Goal: Transaction & Acquisition: Obtain resource

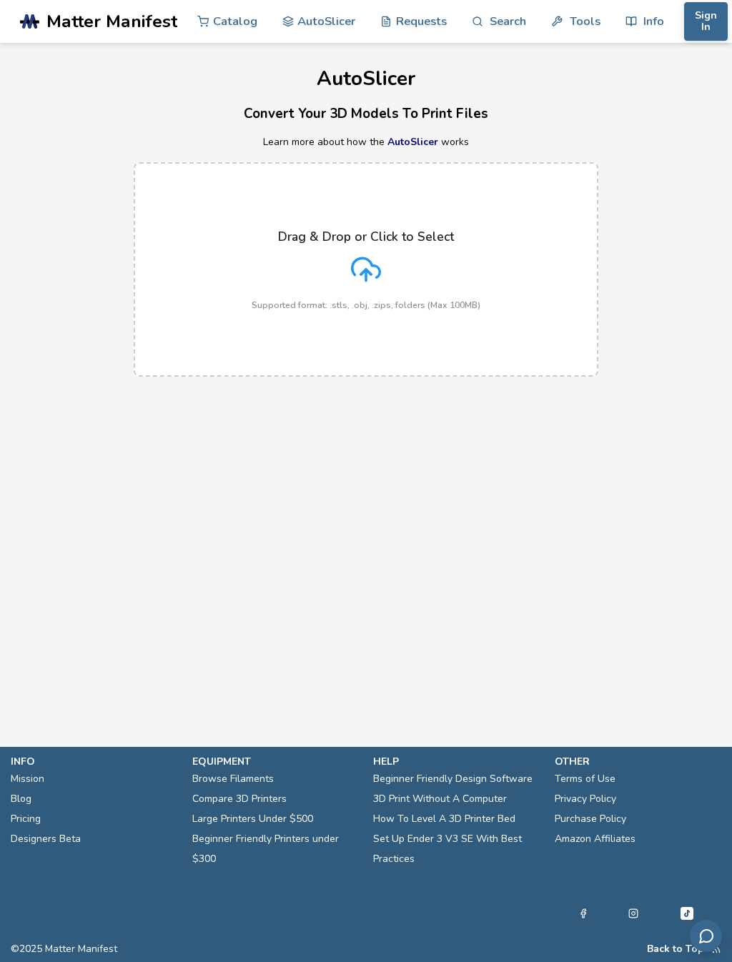
click at [581, 20] on link "Tools" at bounding box center [575, 21] width 49 height 43
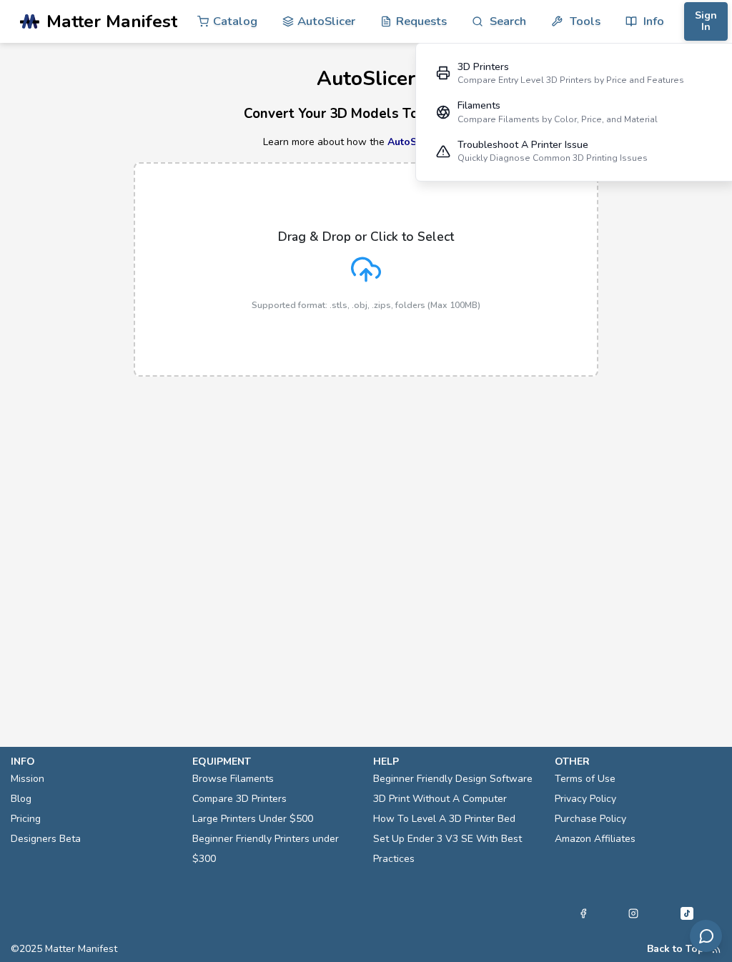
click at [676, 282] on div "Drag & Drop or Click to Select Supported format: .stls, .obj, .zips, folders (M…" at bounding box center [366, 269] width 732 height 243
click at [382, 246] on div "Drag & Drop or Click to Select Supported format: .stls, .obj, .zips, folders (M…" at bounding box center [366, 269] width 229 height 81
click at [0, 0] on input "Drag & Drop or Click to Select Supported format: .stls, .obj, .zips, folders (M…" at bounding box center [0, 0] width 0 height 0
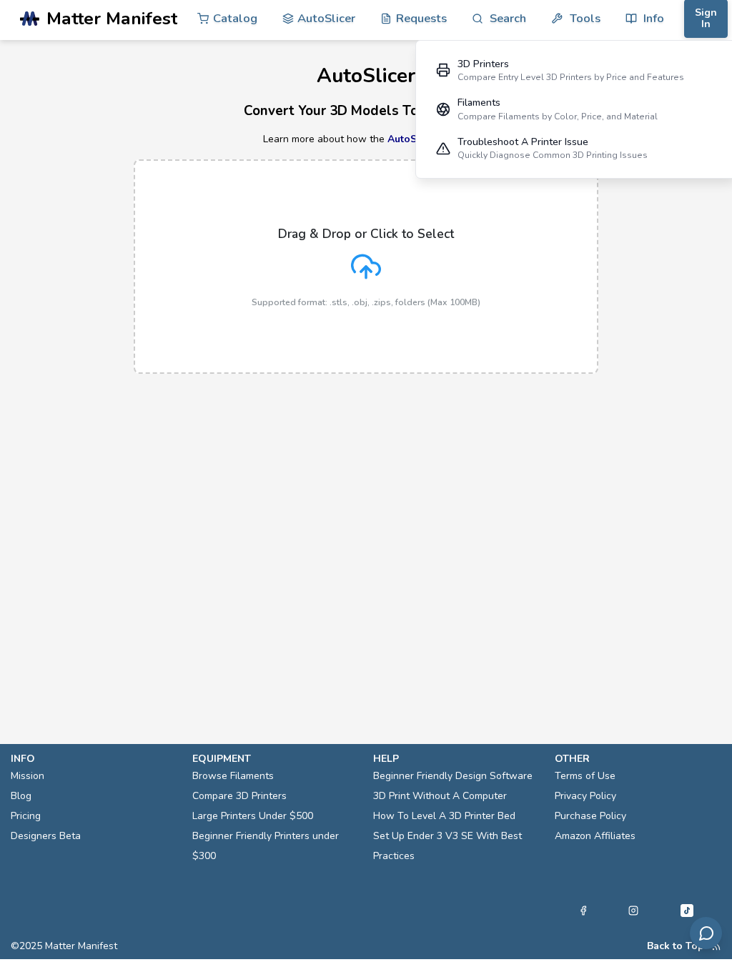
click at [422, 20] on link "Requests" at bounding box center [413, 21] width 66 height 43
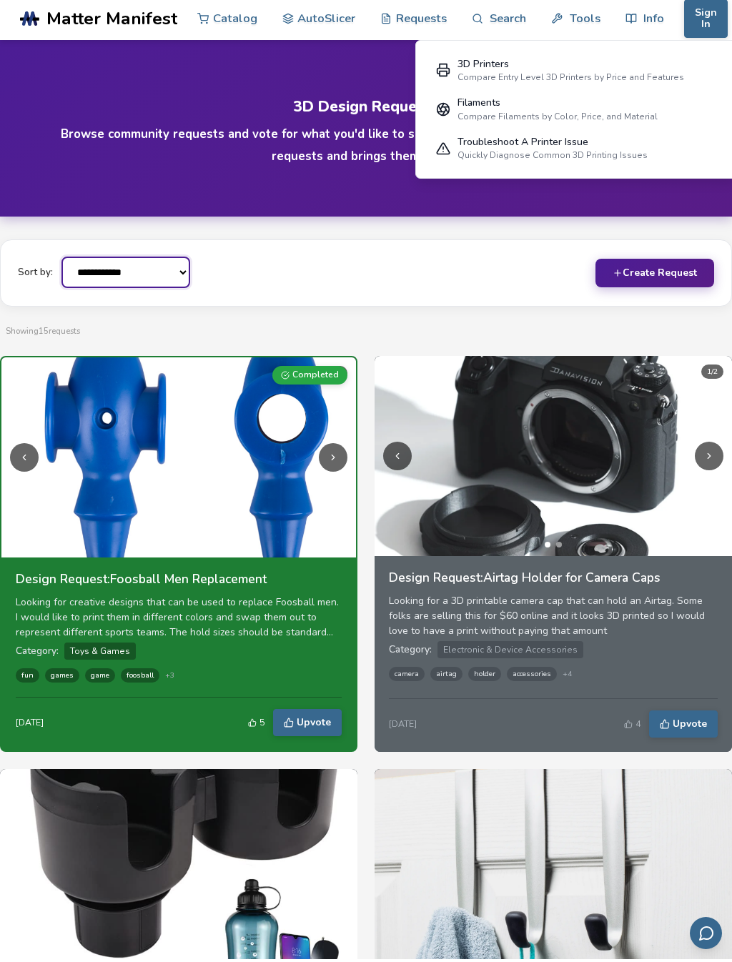
click at [165, 272] on select "**********" at bounding box center [125, 274] width 129 height 31
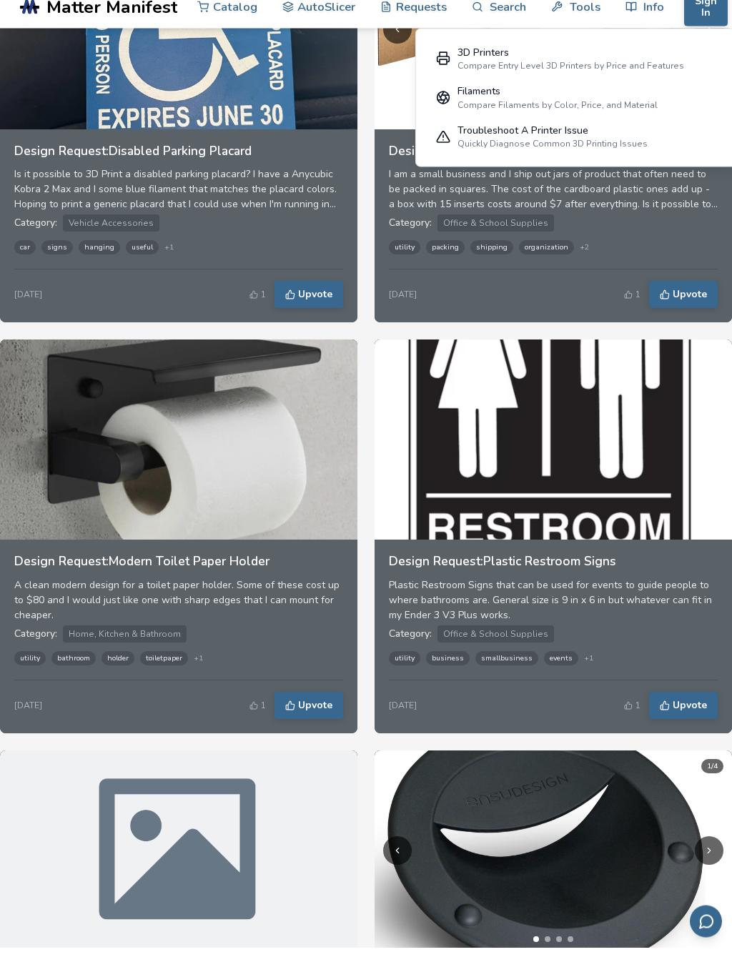
scroll to position [1664, 0]
click at [234, 568] on h3 "Design Request: Modern Toilet Paper Holder" at bounding box center [178, 575] width 329 height 14
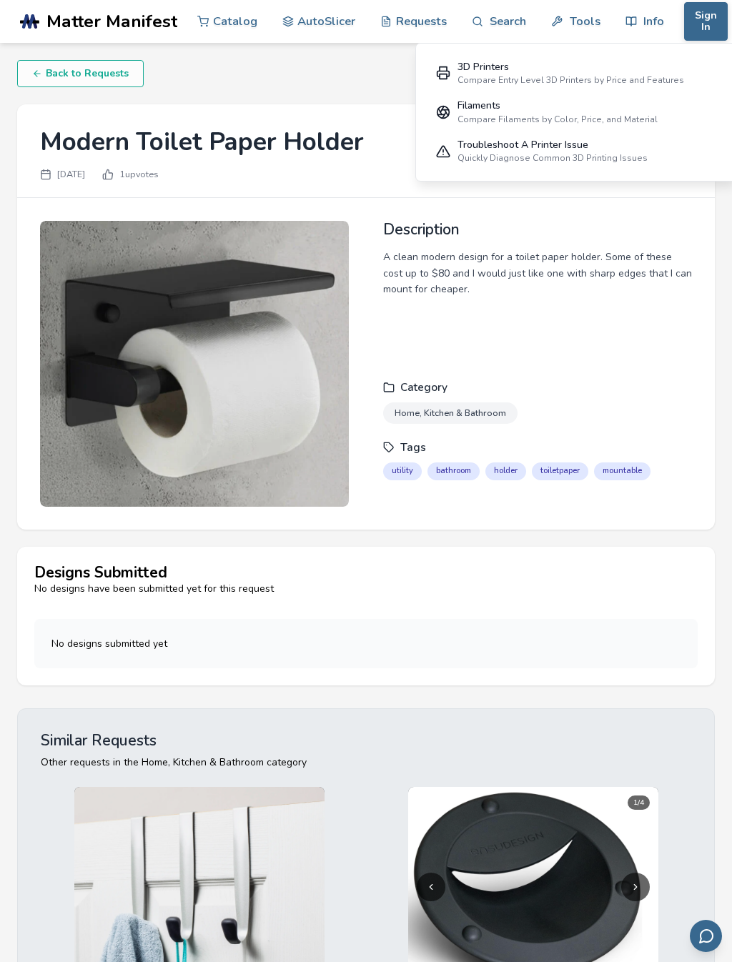
click at [239, 383] on img at bounding box center [194, 364] width 309 height 286
click at [254, 371] on img at bounding box center [194, 364] width 309 height 286
click at [430, 238] on h2 "Description" at bounding box center [537, 229] width 309 height 17
click at [464, 402] on span "Home, Kitchen & Bathroom" at bounding box center [450, 412] width 134 height 21
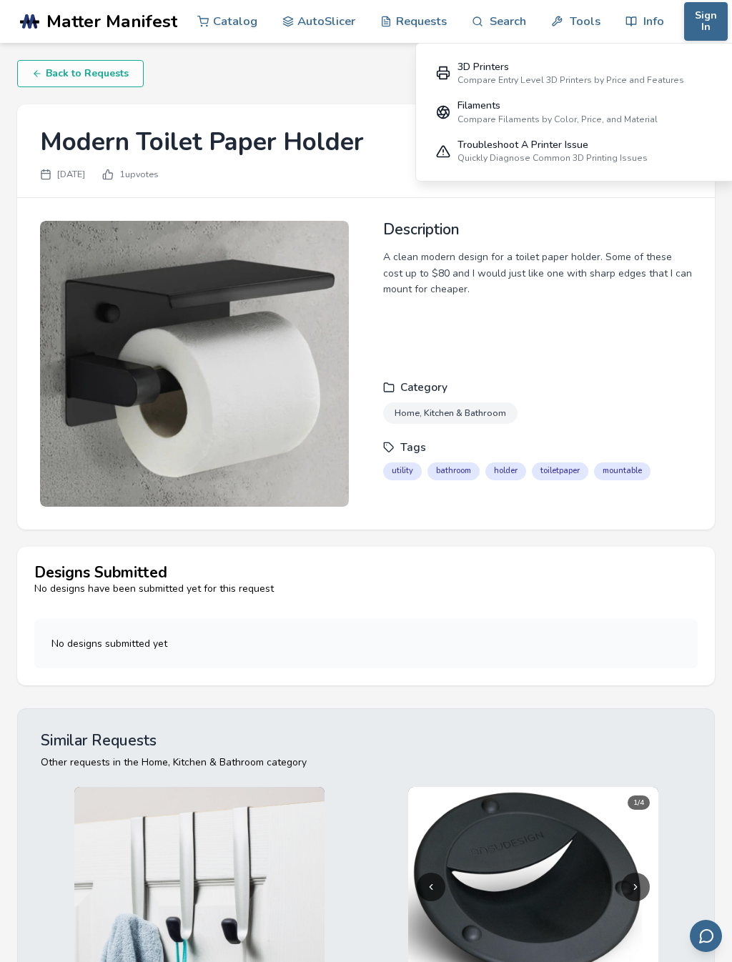
click at [437, 248] on div "Description A clean modern design for a toilet paper holder. Some of these cost…" at bounding box center [537, 292] width 309 height 143
click at [214, 142] on h1 "Modern Toilet Paper Holder" at bounding box center [202, 142] width 324 height 30
click at [49, 142] on h1 "Modern Toilet Paper Holder" at bounding box center [202, 142] width 324 height 30
click at [147, 149] on h1 "Modern Toilet Paper Holder" at bounding box center [202, 142] width 324 height 30
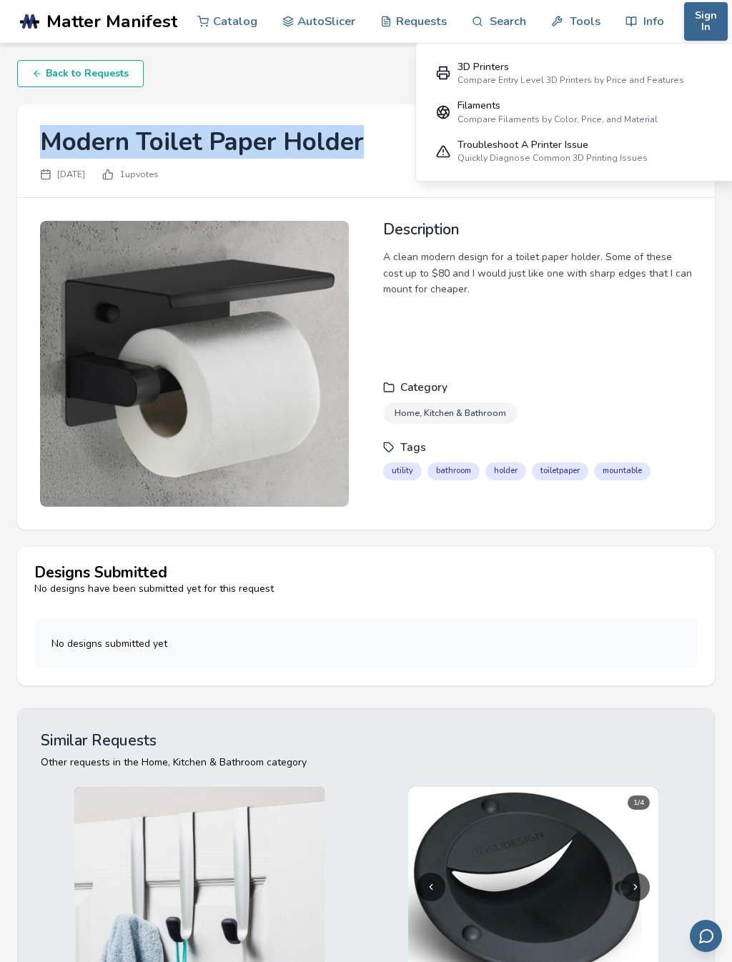
click at [533, 271] on div "A clean modern design for a toilet paper holder. Some of these cost up to $80 a…" at bounding box center [537, 273] width 309 height 48
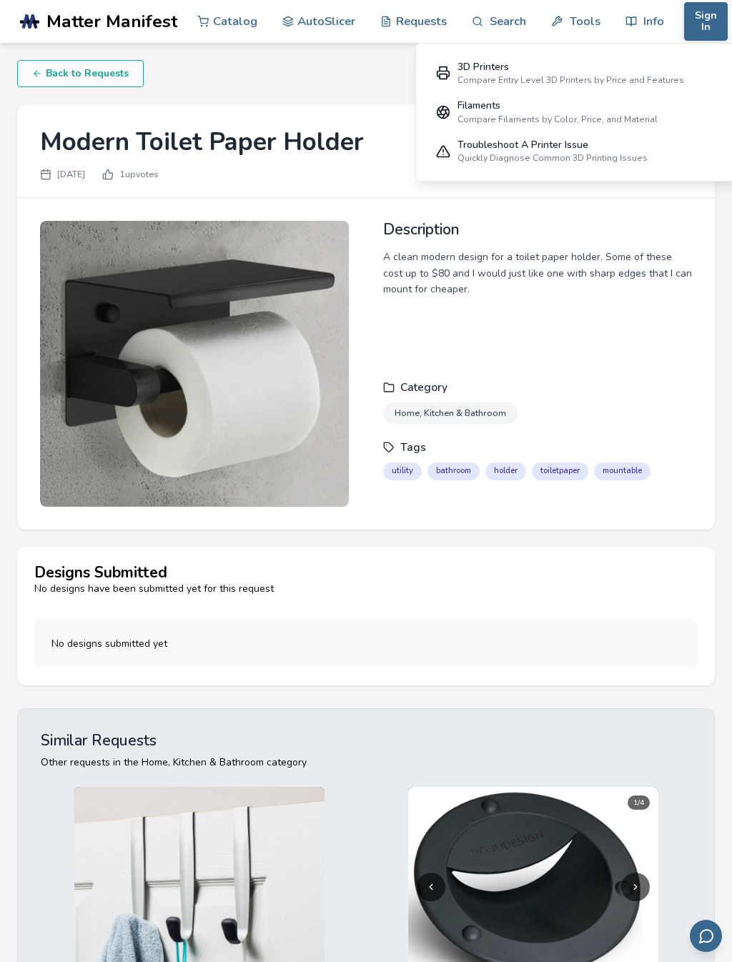
click at [586, 17] on link "Tools" at bounding box center [575, 21] width 49 height 43
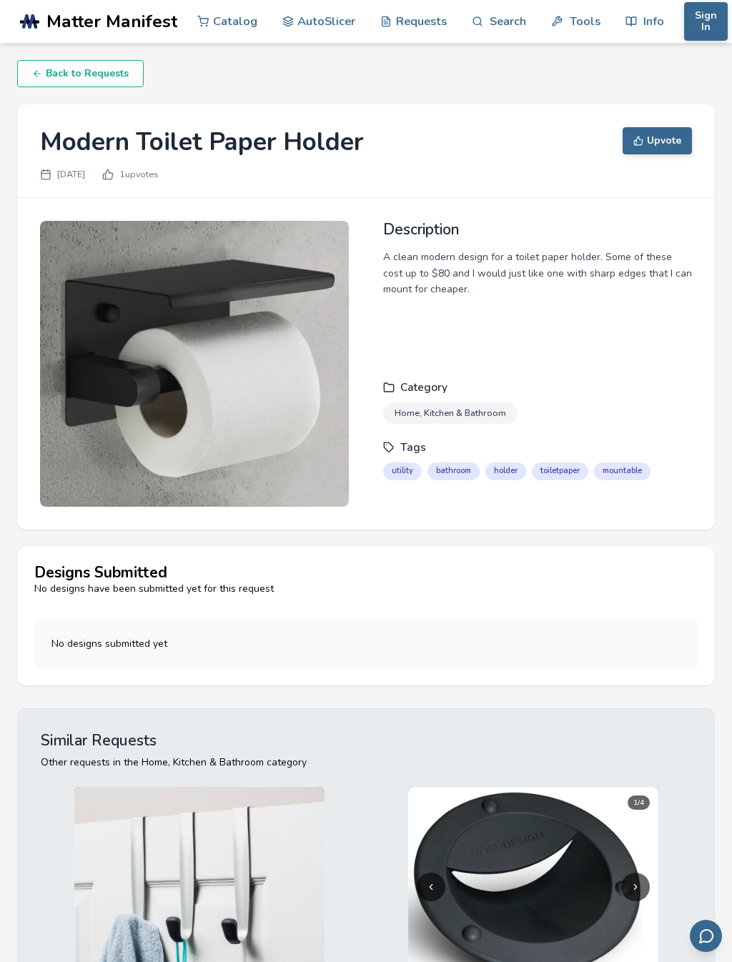
click at [581, 16] on link "Tools" at bounding box center [575, 21] width 49 height 43
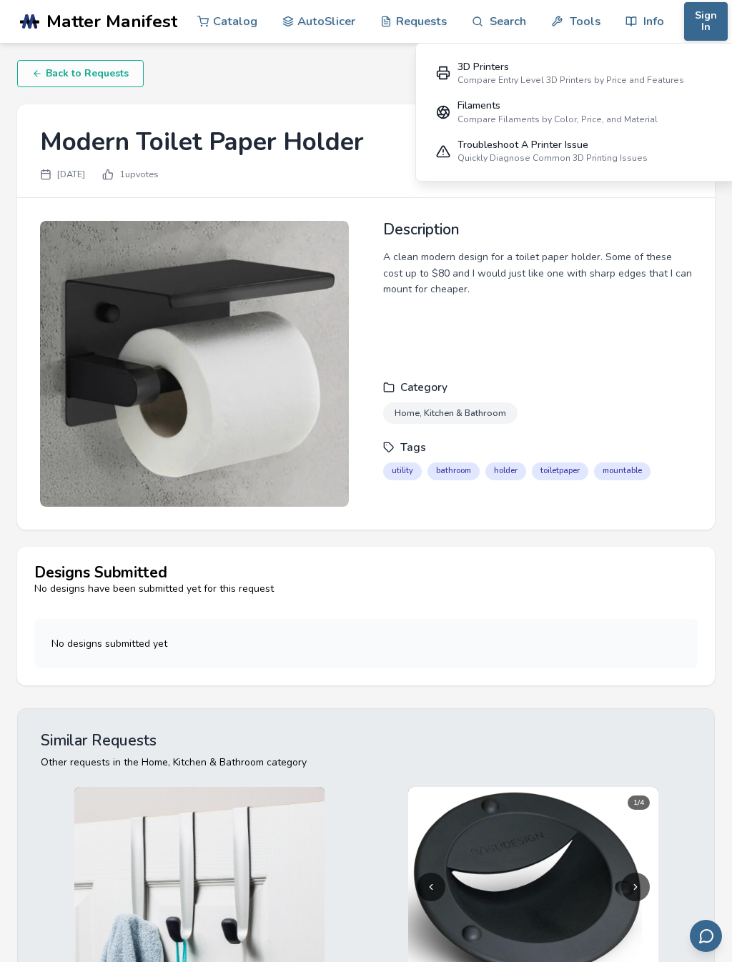
click at [570, 21] on link "Tools" at bounding box center [575, 21] width 49 height 43
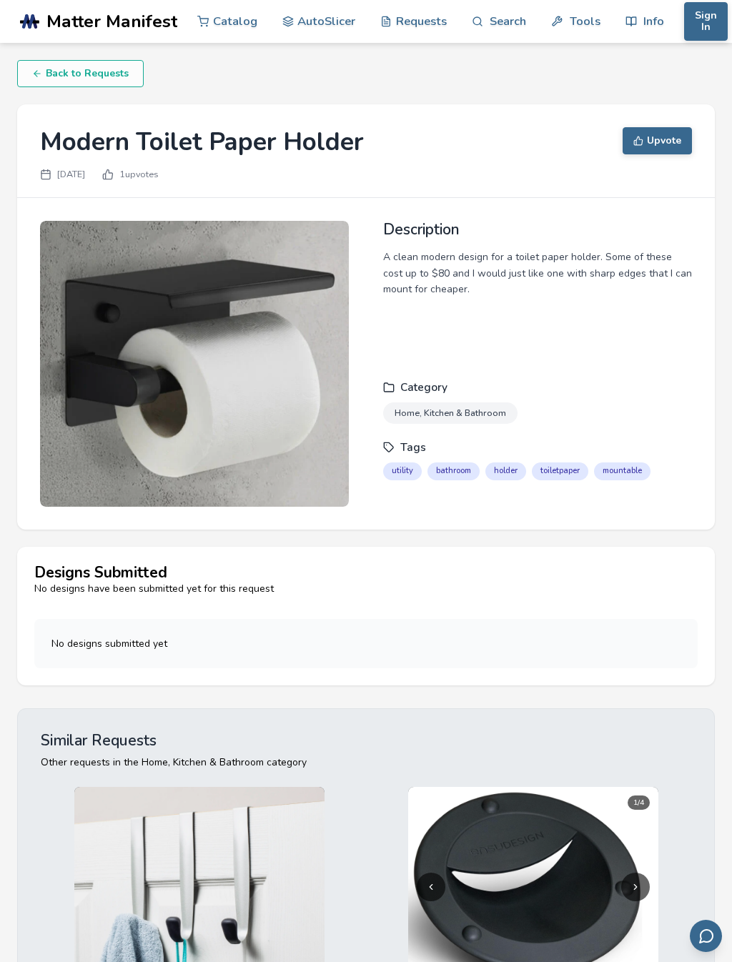
click at [342, 19] on link "AutoSlicer" at bounding box center [319, 21] width 74 height 43
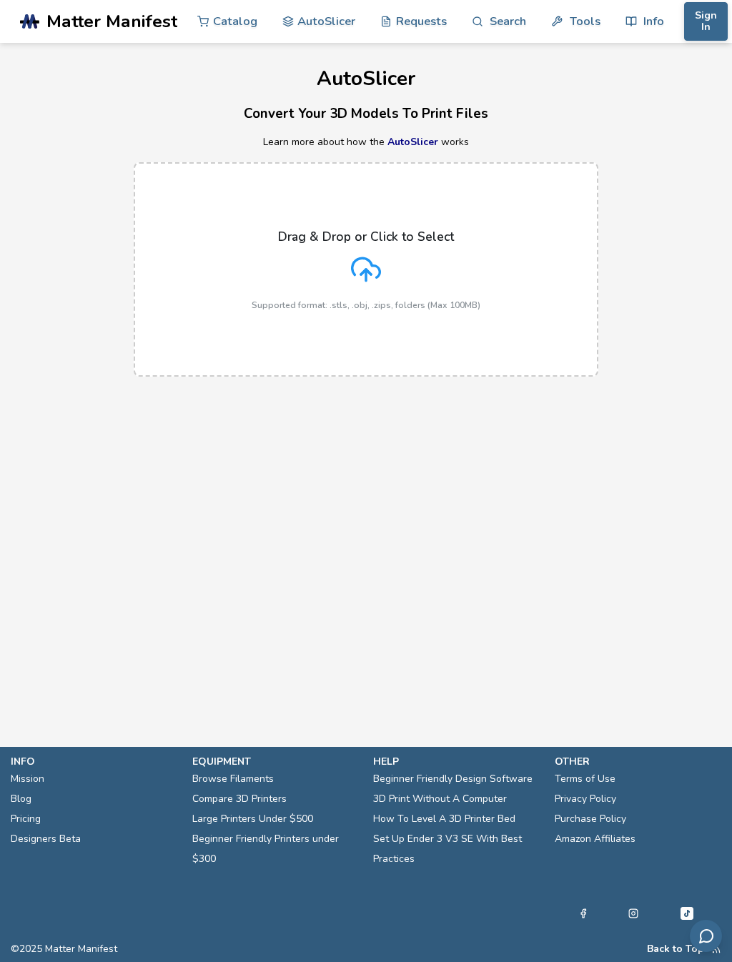
click at [412, 136] on link "AutoSlicer" at bounding box center [412, 142] width 51 height 14
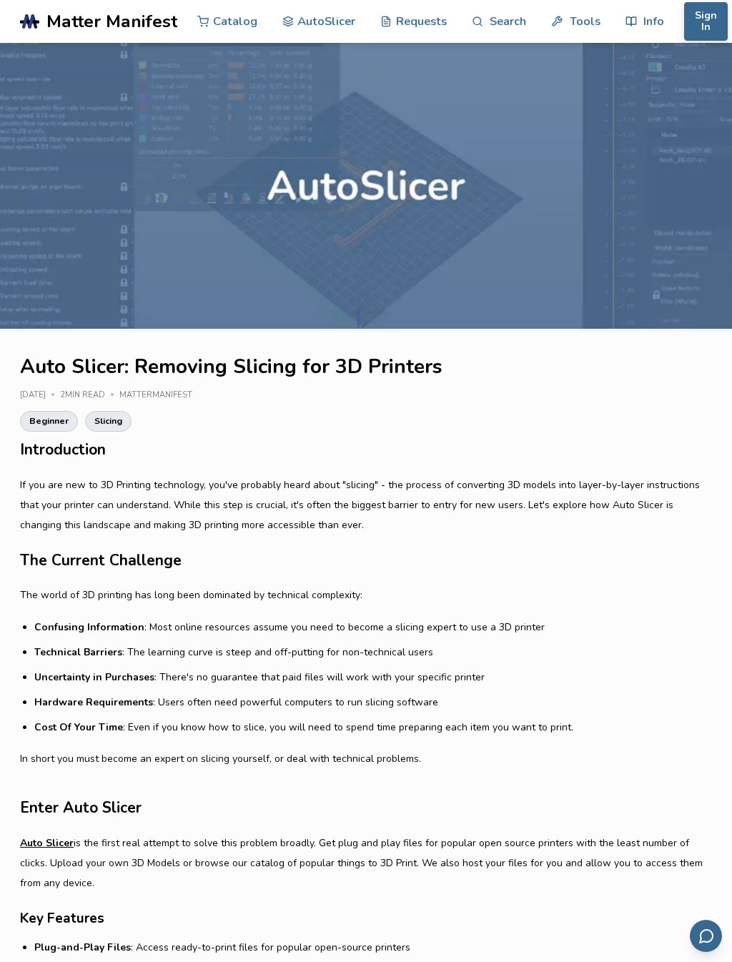
click at [227, 21] on link "Catalog" at bounding box center [227, 21] width 60 height 43
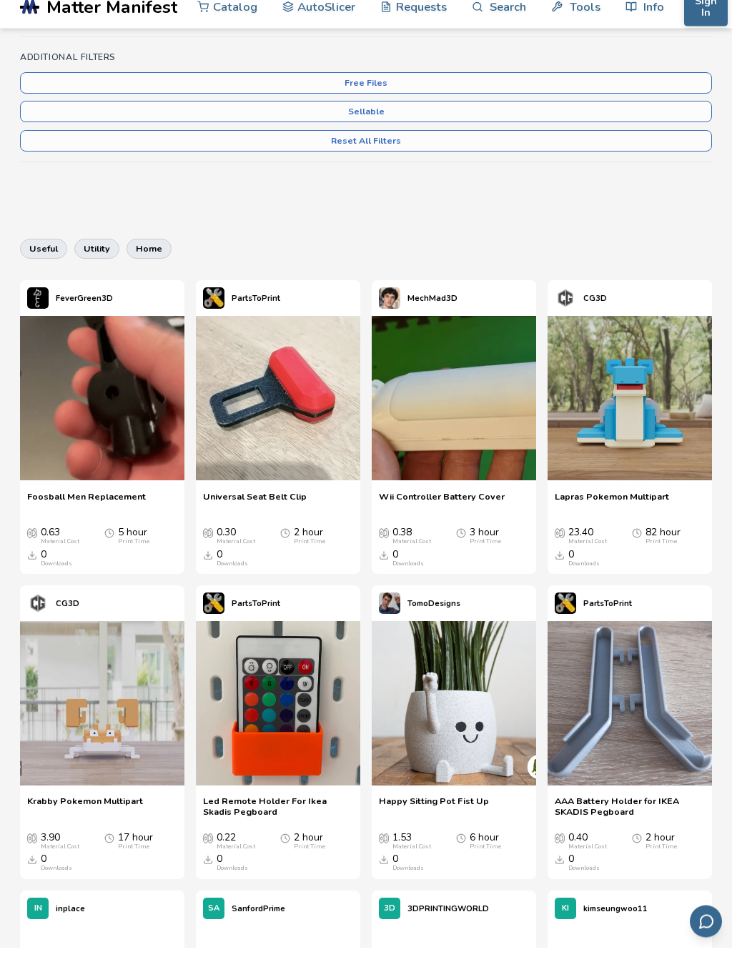
scroll to position [406, 0]
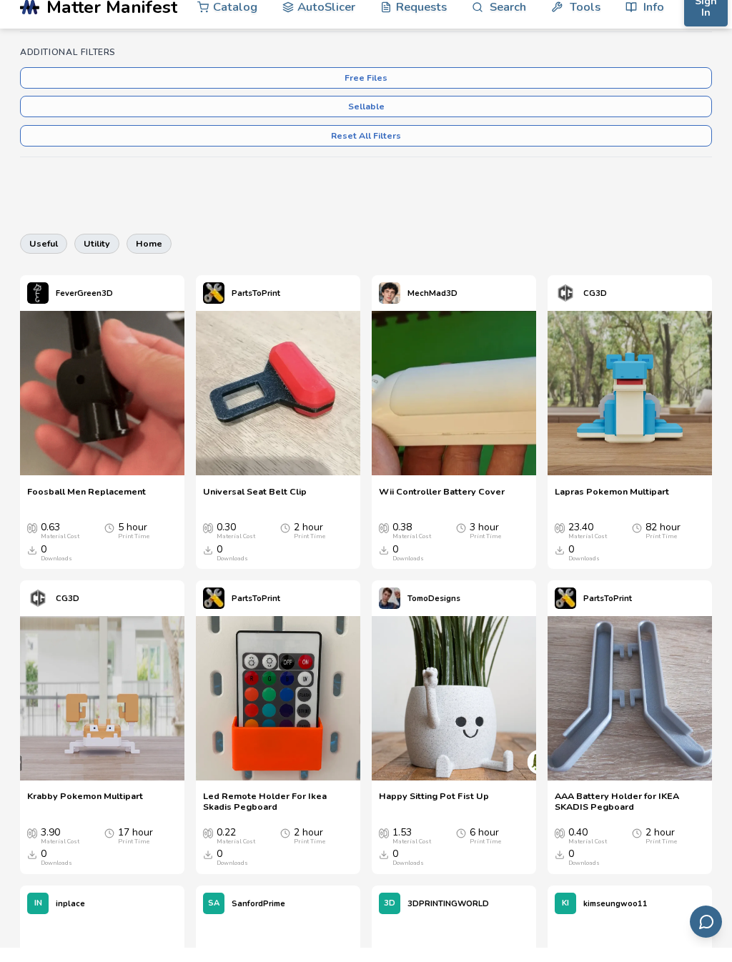
click at [289, 465] on img at bounding box center [278, 407] width 164 height 164
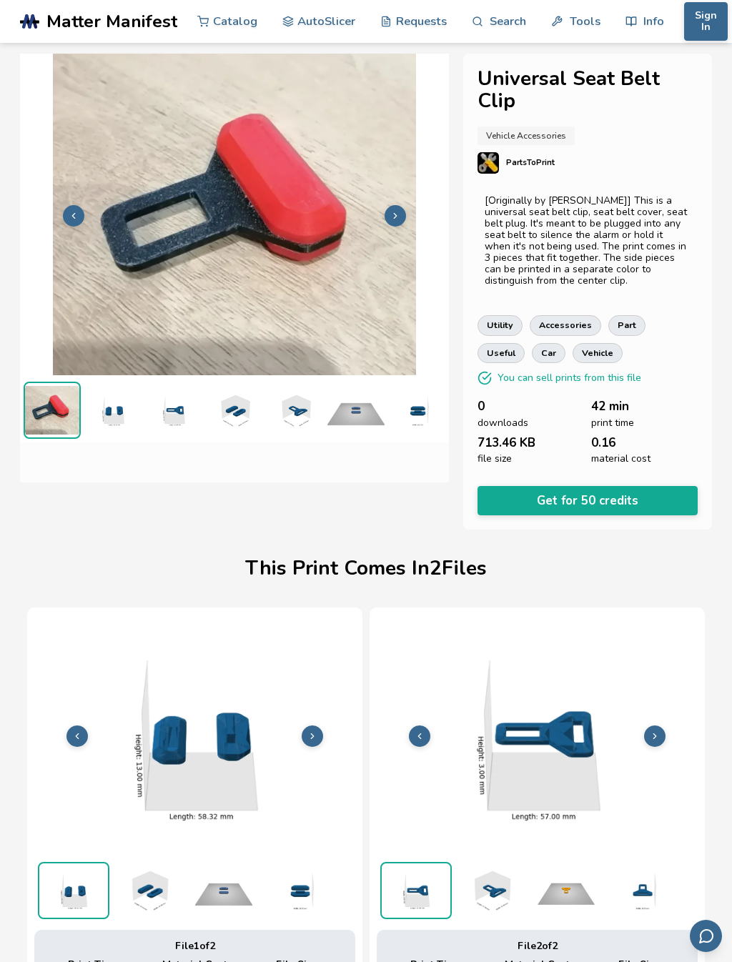
click at [112, 19] on span "Matter Manifest" at bounding box center [111, 21] width 131 height 20
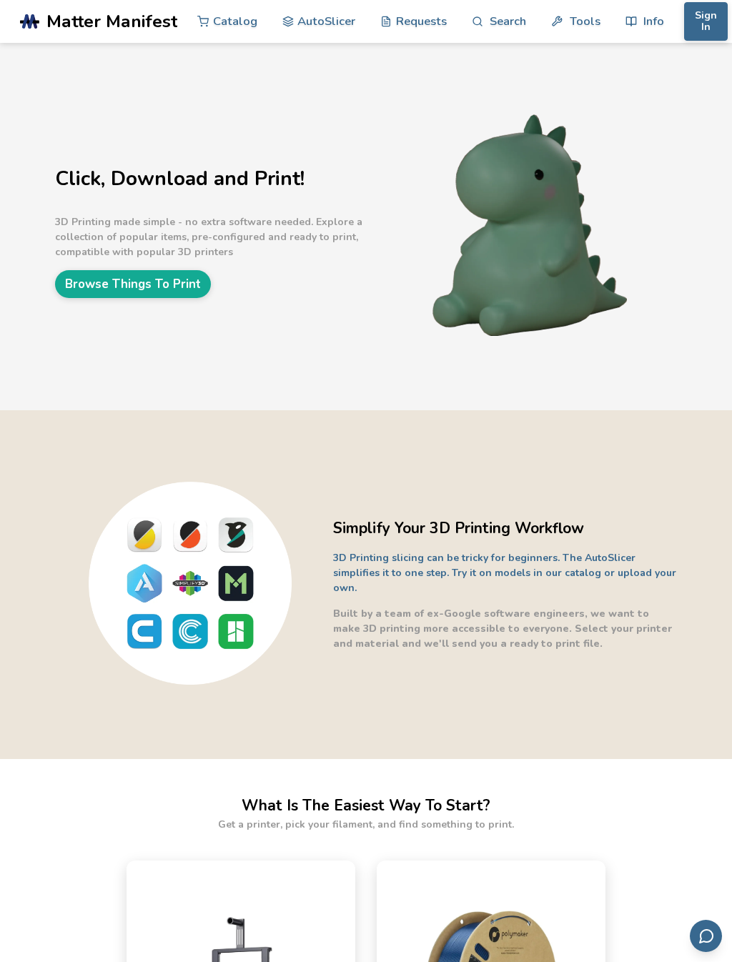
click at [159, 290] on link "Browse Things To Print" at bounding box center [133, 284] width 156 height 28
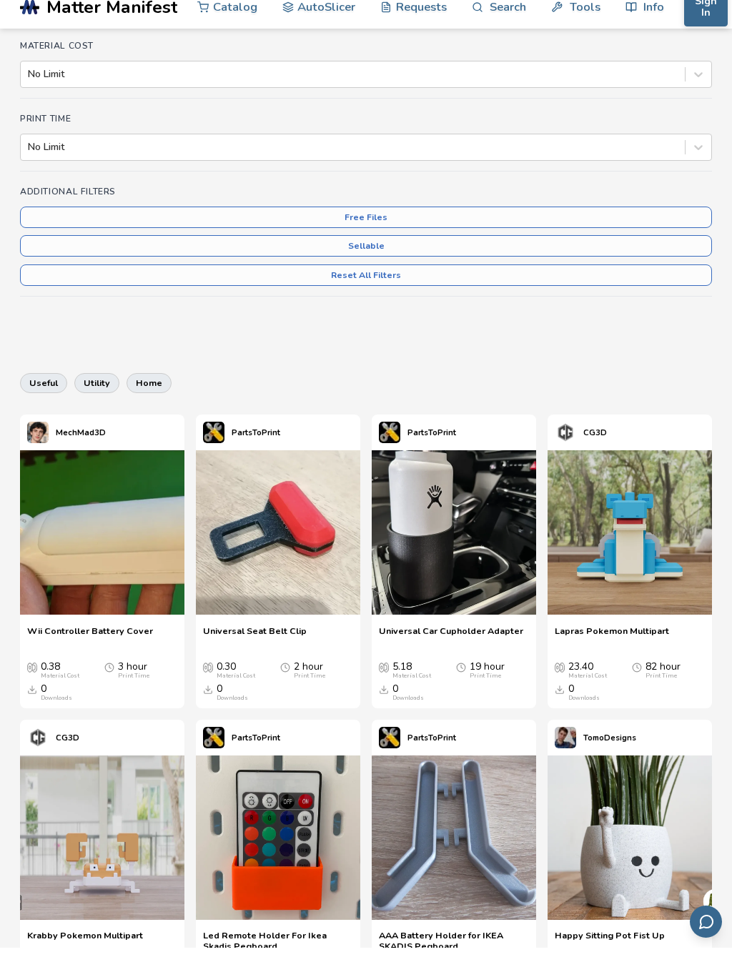
scroll to position [267, 0]
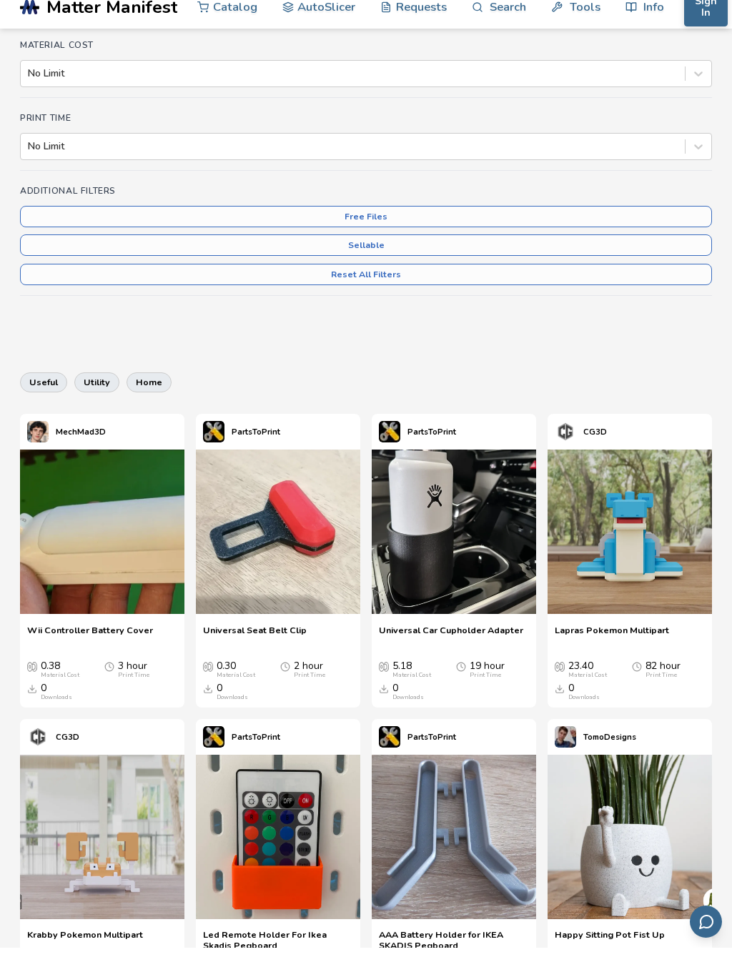
click at [642, 535] on img at bounding box center [630, 546] width 164 height 164
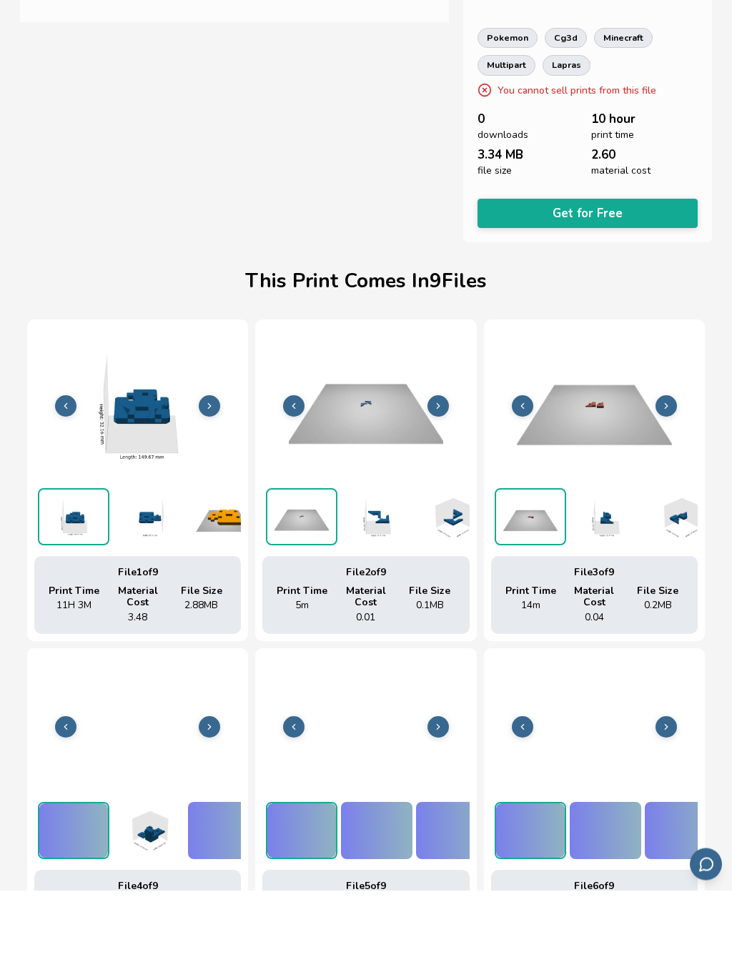
scroll to position [630, 0]
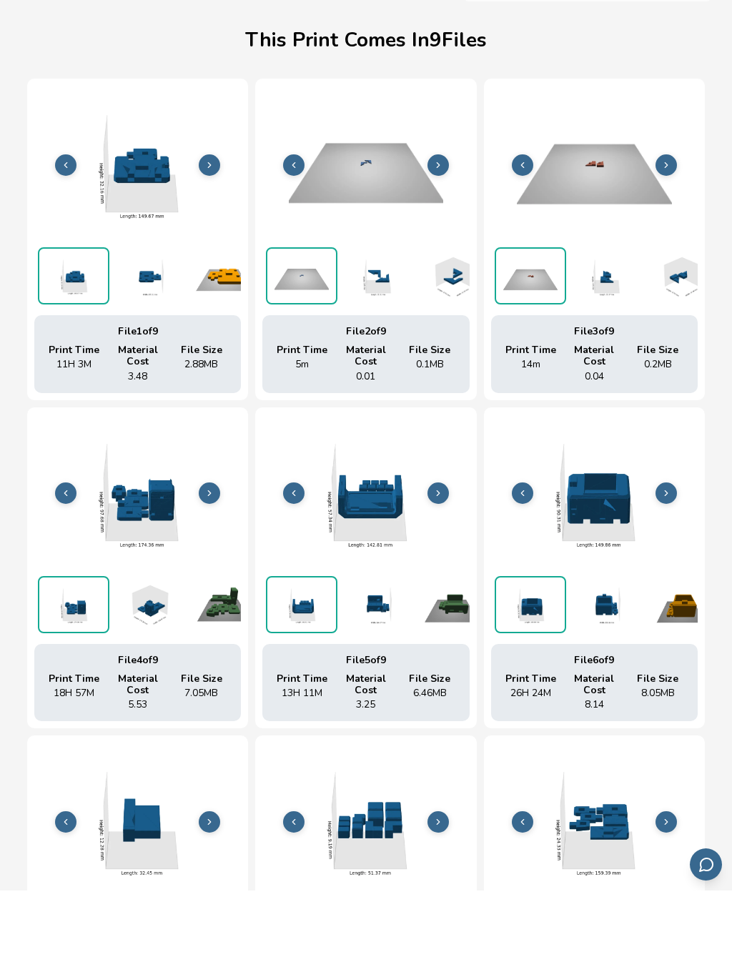
click at [172, 416] on div "File Size 2.88 MB" at bounding box center [201, 434] width 58 height 37
click at [172, 157] on img at bounding box center [137, 234] width 207 height 155
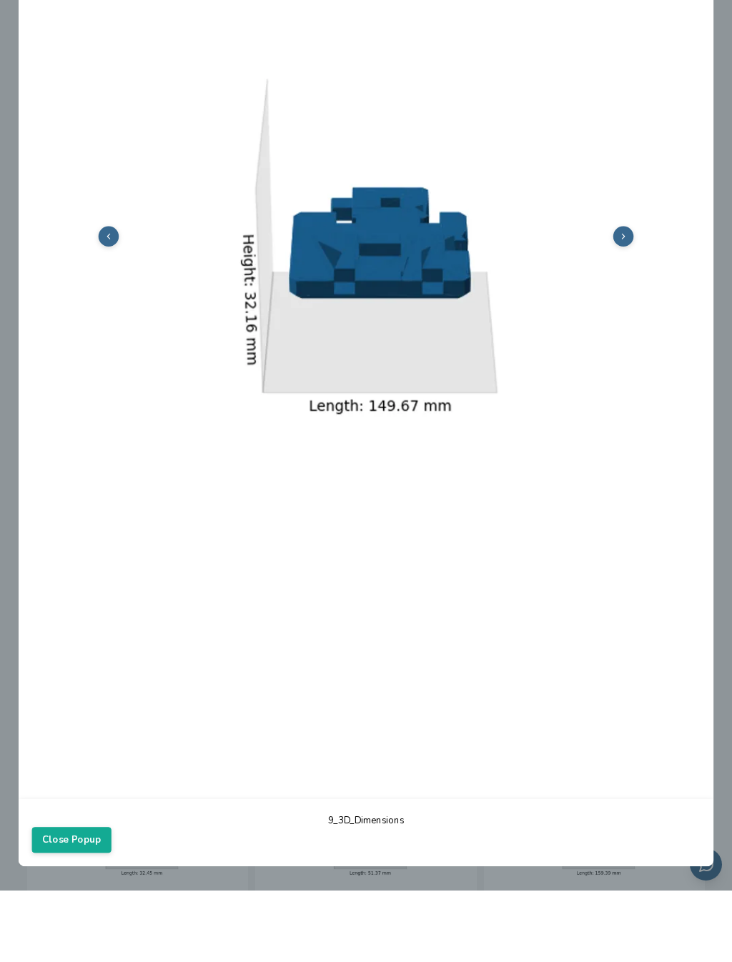
click at [69, 899] on button "Close Popup" at bounding box center [71, 912] width 79 height 26
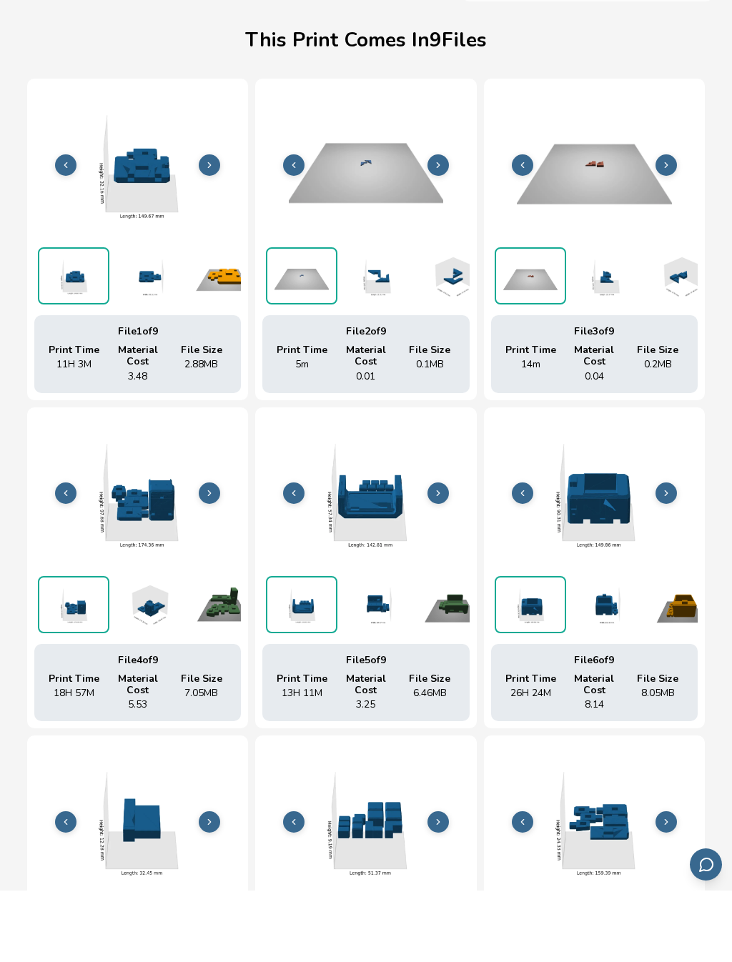
click at [194, 416] on span "File Size" at bounding box center [201, 421] width 41 height 11
click at [144, 416] on span "Material Cost" at bounding box center [138, 427] width 58 height 23
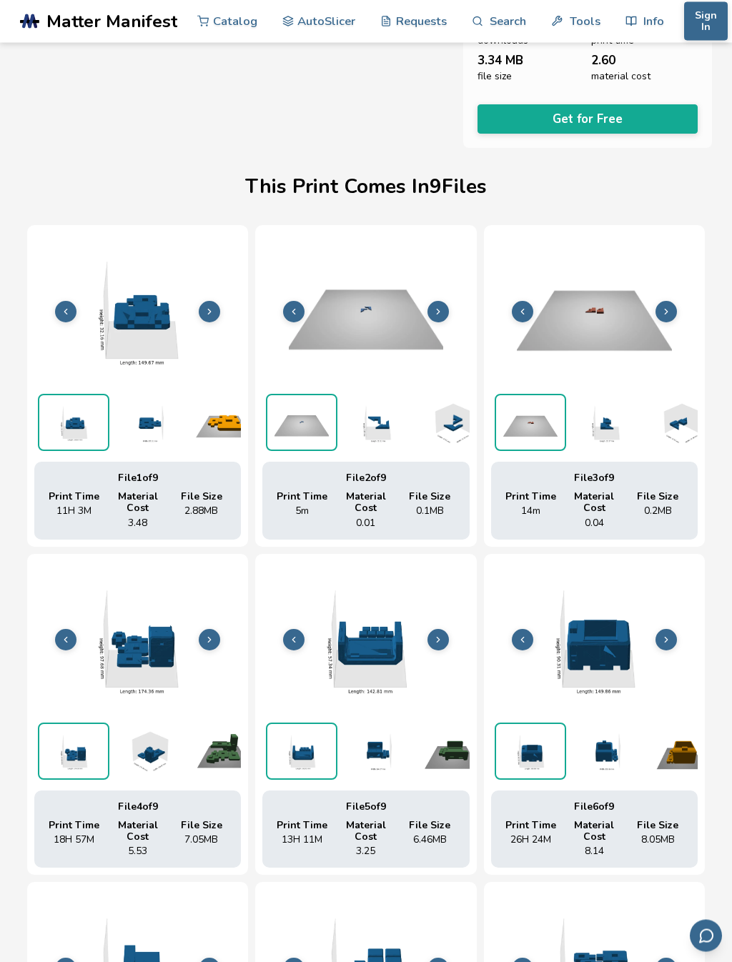
scroll to position [548, 0]
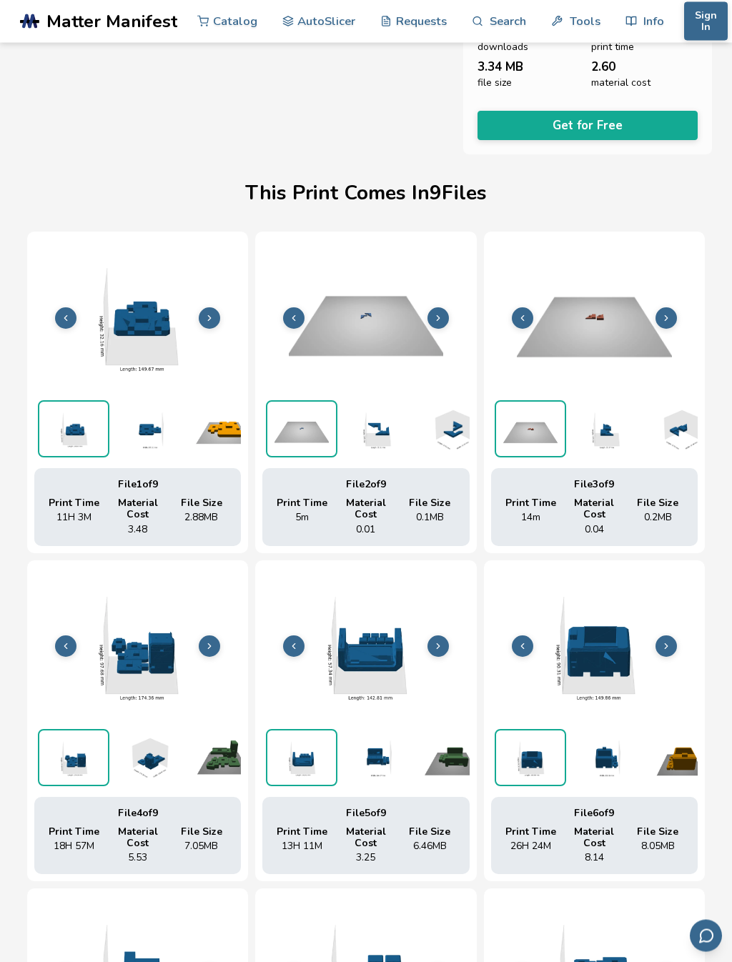
click at [152, 498] on span "Material Cost" at bounding box center [138, 509] width 58 height 23
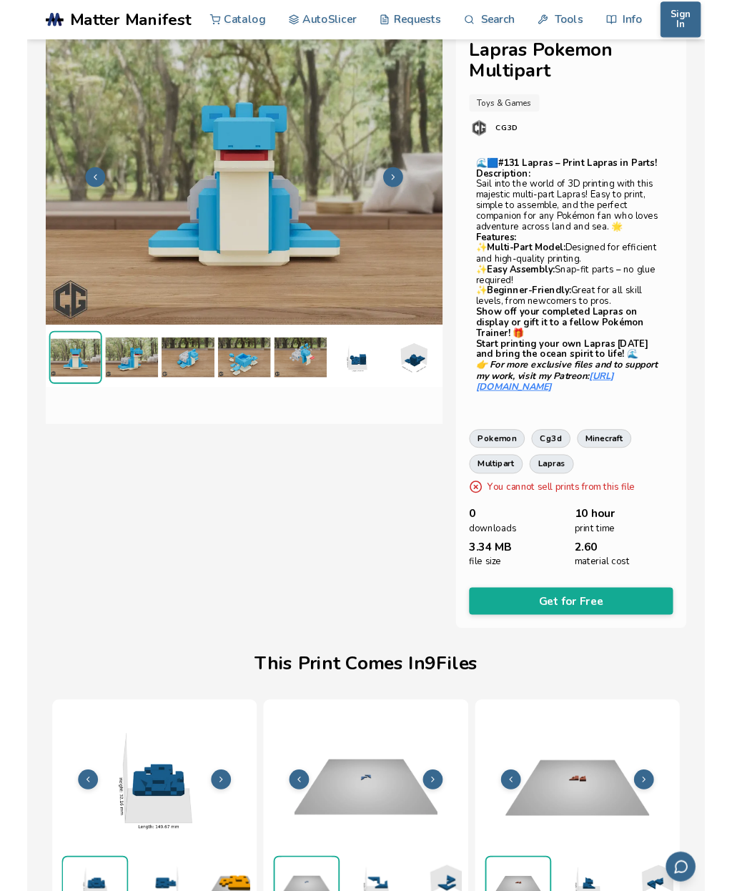
scroll to position [0, 0]
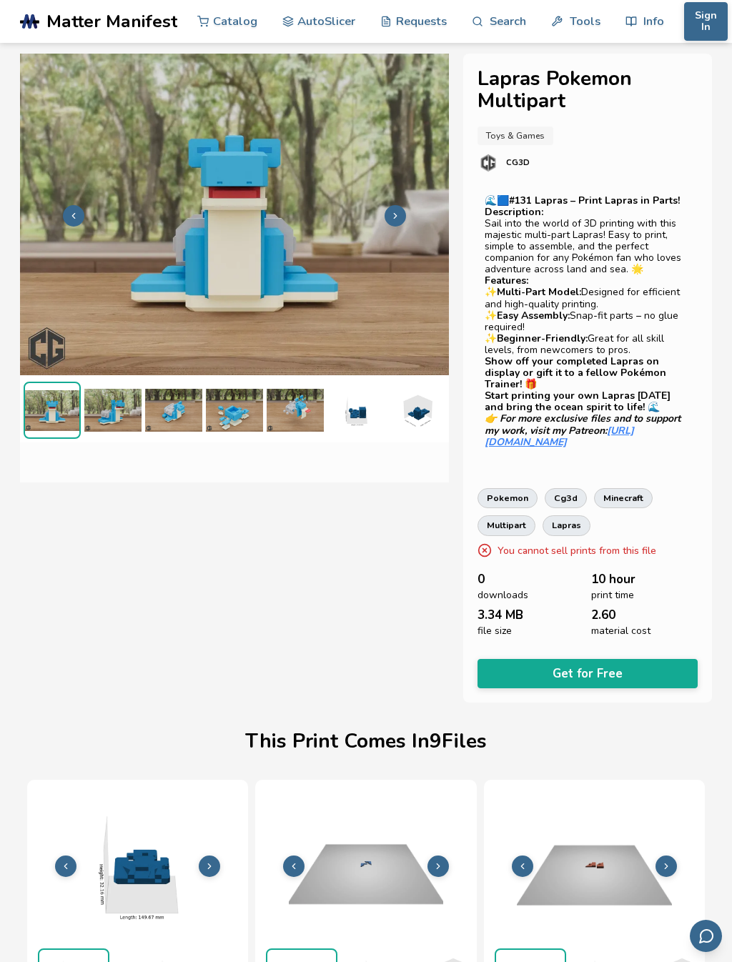
click at [635, 659] on button "Get for Free" at bounding box center [587, 673] width 220 height 29
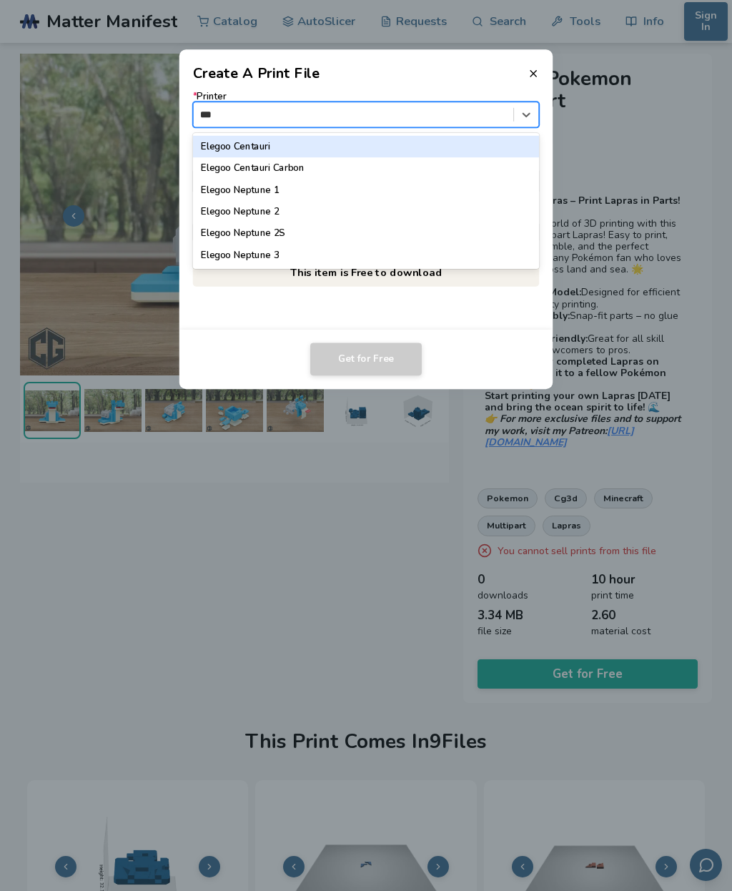
click at [310, 165] on div "Elegoo Centauri Carbon" at bounding box center [366, 167] width 347 height 21
type input "***"
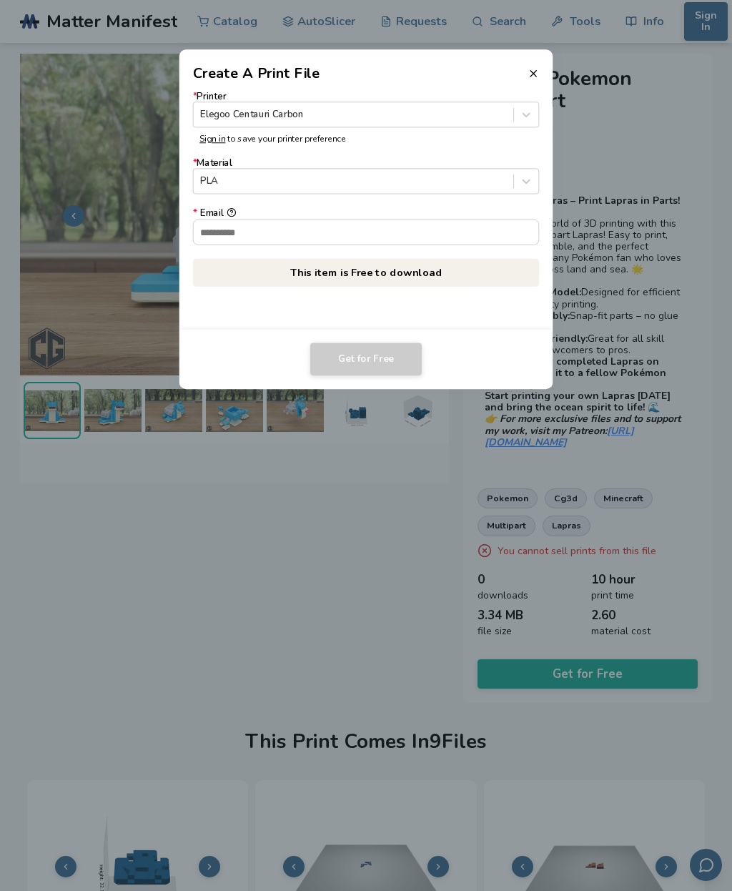
click at [407, 233] on input "* Email" at bounding box center [366, 231] width 345 height 24
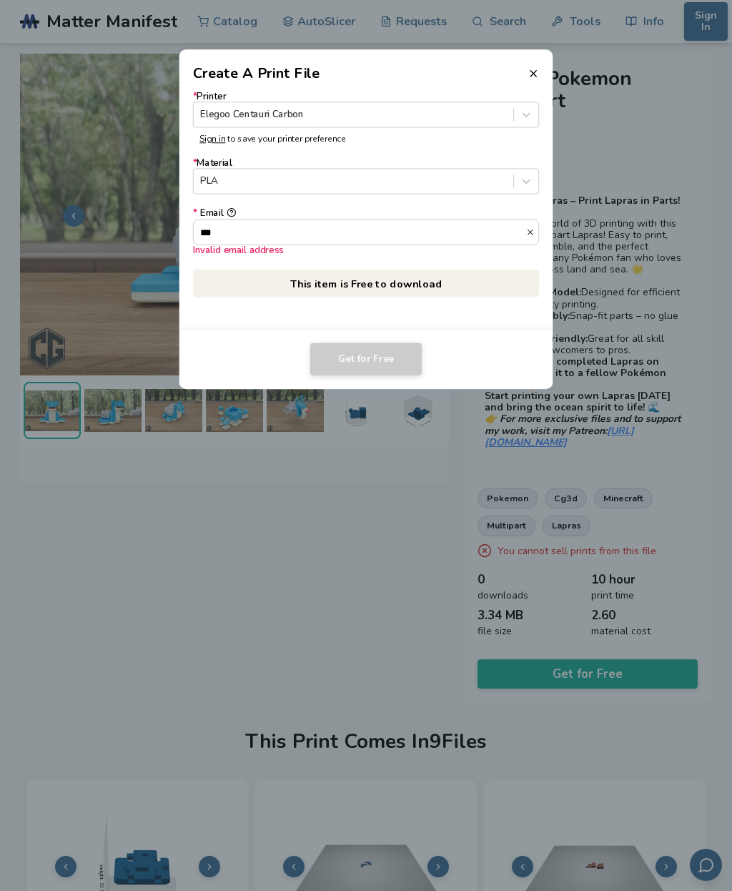
type input "***"
click at [371, 232] on input "***" at bounding box center [360, 231] width 332 height 24
click at [434, 228] on input "* Email Required" at bounding box center [366, 231] width 345 height 24
click at [538, 59] on header "Create A Print File" at bounding box center [366, 66] width 374 height 34
